Goal: Task Accomplishment & Management: Manage account settings

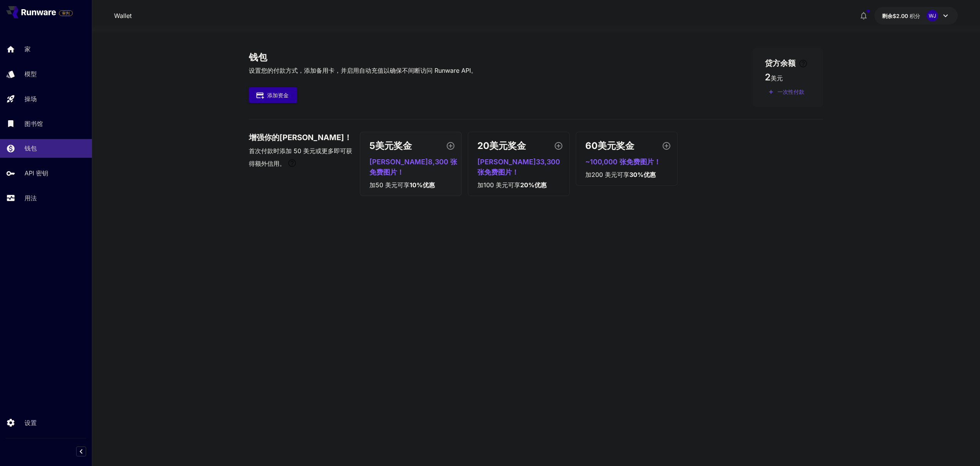
click at [170, 154] on section "钱包 设置您的付款方式，添加备用卡，并启用自动充值以确保不间断访问 Runware API。 添加资金 贷方余额 2 美元 ​ 一次性付款 增强你的[PERS…" at bounding box center [536, 248] width 888 height 435
click at [944, 15] on icon at bounding box center [945, 15] width 9 height 9
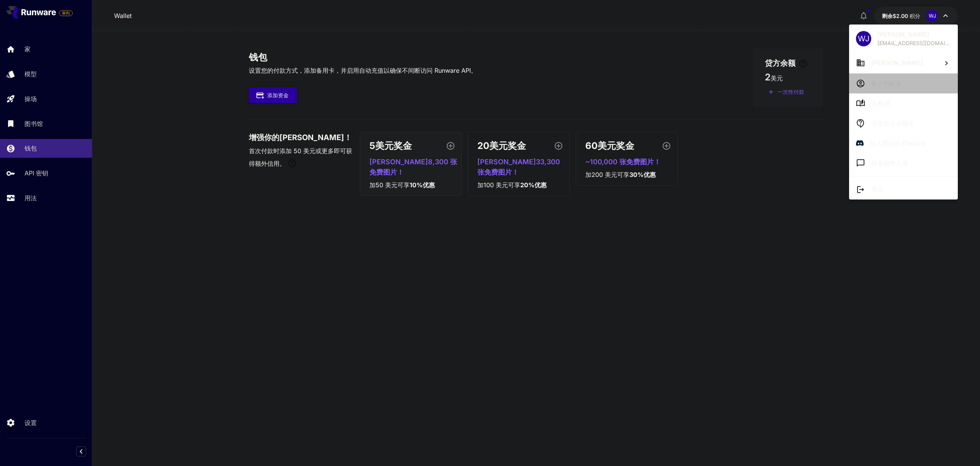
click at [886, 82] on font "账户和账单" at bounding box center [886, 84] width 31 height 8
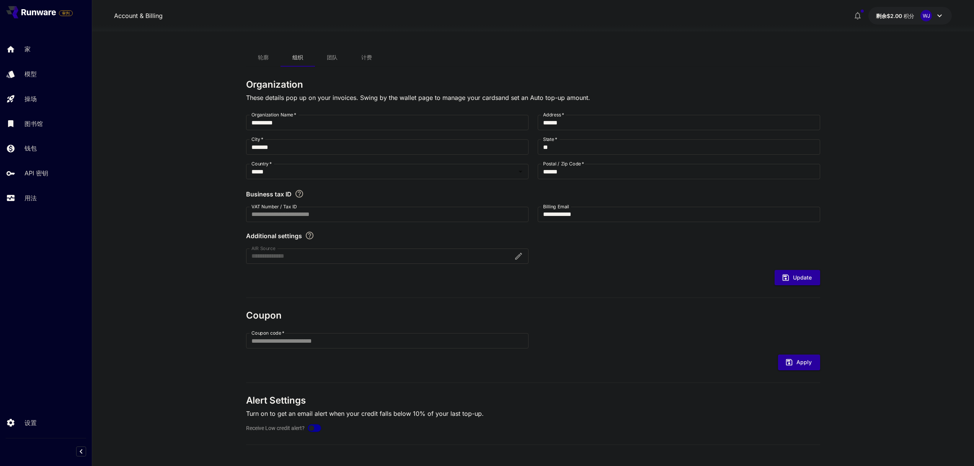
click at [371, 60] on font "计费" at bounding box center [366, 57] width 11 height 7
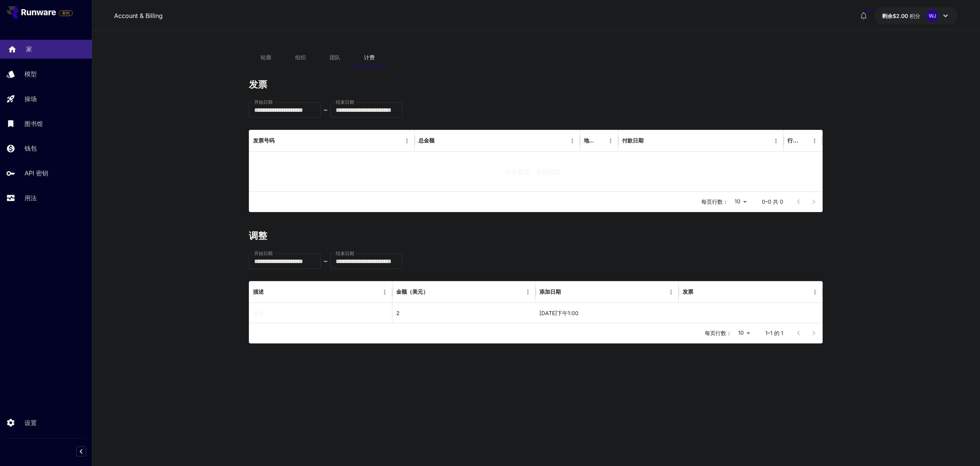
click at [19, 49] on link "家" at bounding box center [46, 49] width 92 height 19
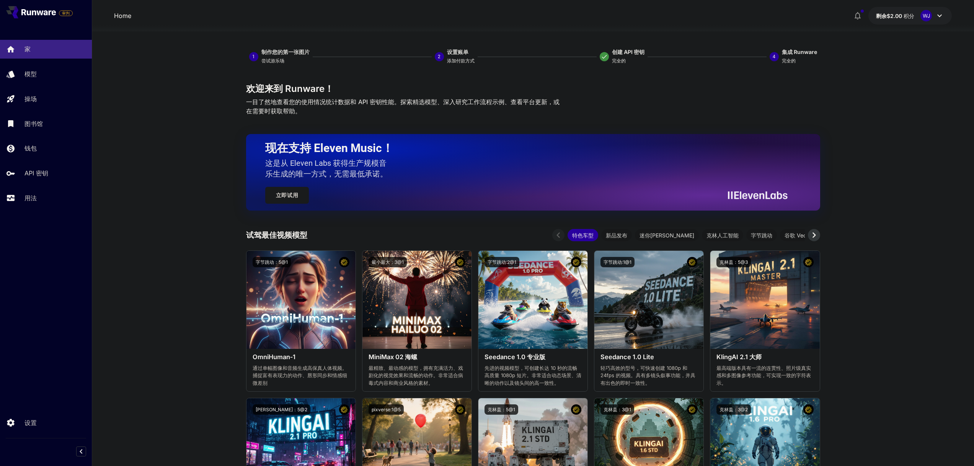
click at [940, 18] on icon at bounding box center [939, 15] width 9 height 9
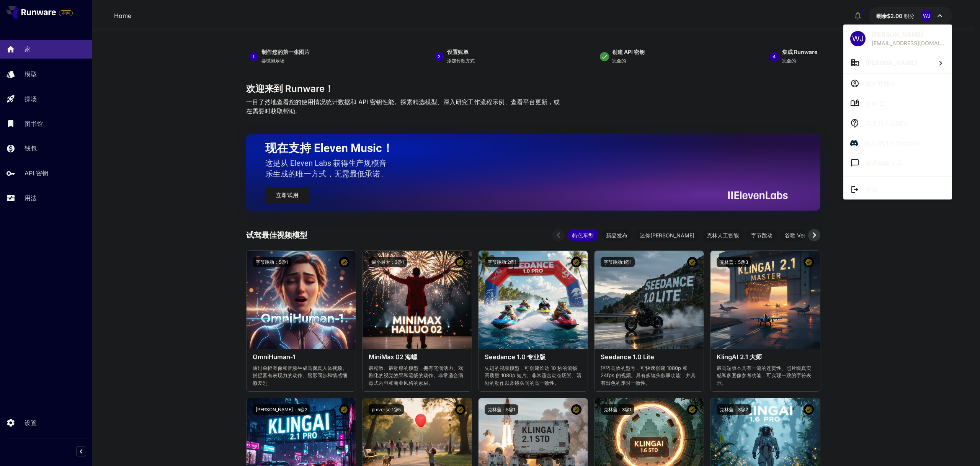
click at [785, 19] on div at bounding box center [490, 233] width 980 height 466
